Goal: Navigation & Orientation: Find specific page/section

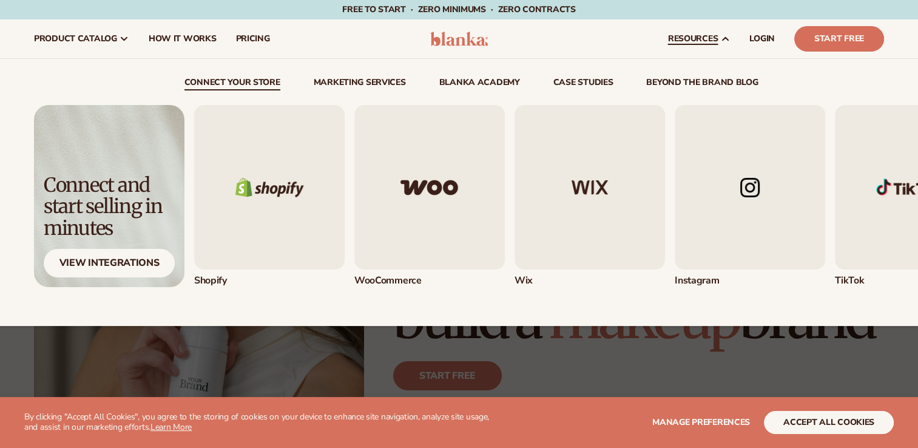
click at [523, 205] on img "3 / 5" at bounding box center [590, 187] width 151 height 164
